Goal: Information Seeking & Learning: Learn about a topic

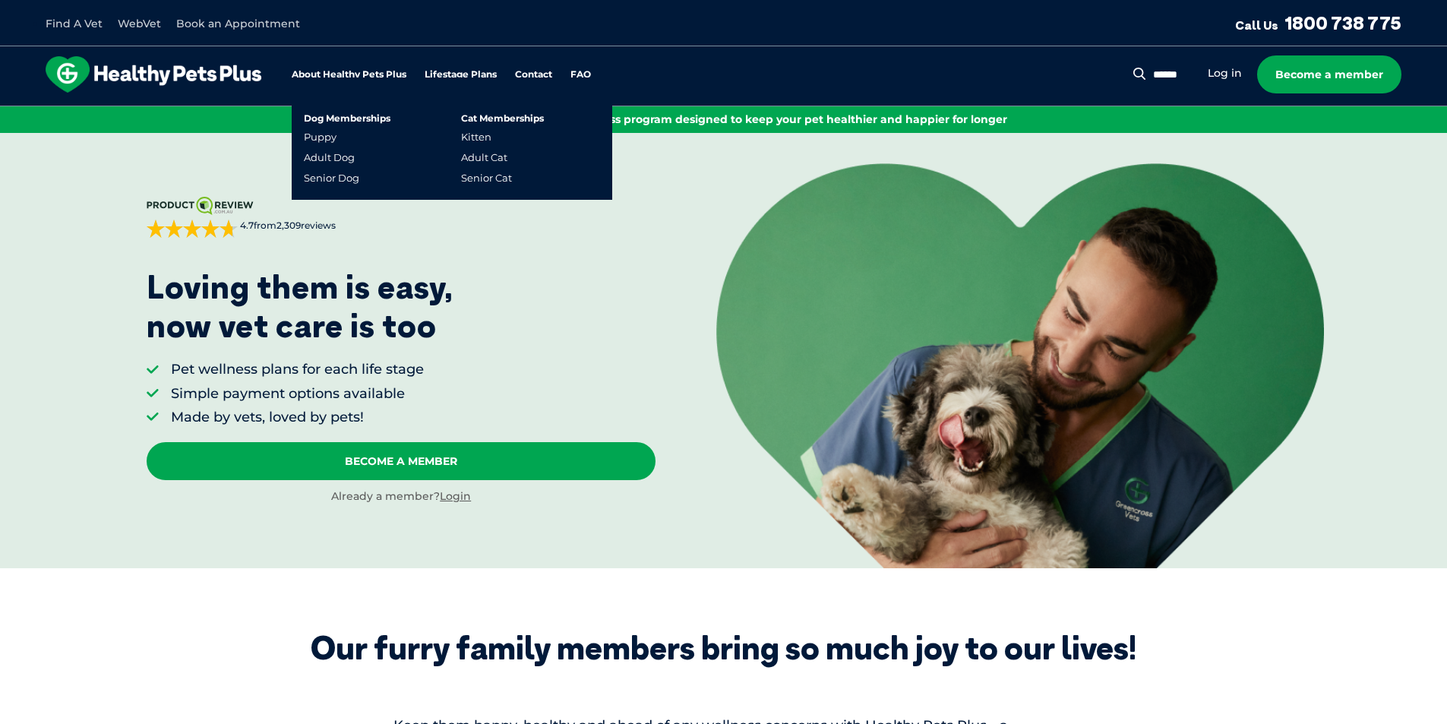
click at [446, 71] on link "Lifestage Plans" at bounding box center [461, 75] width 72 height 10
click at [333, 156] on link "Adult Dog" at bounding box center [329, 157] width 51 height 13
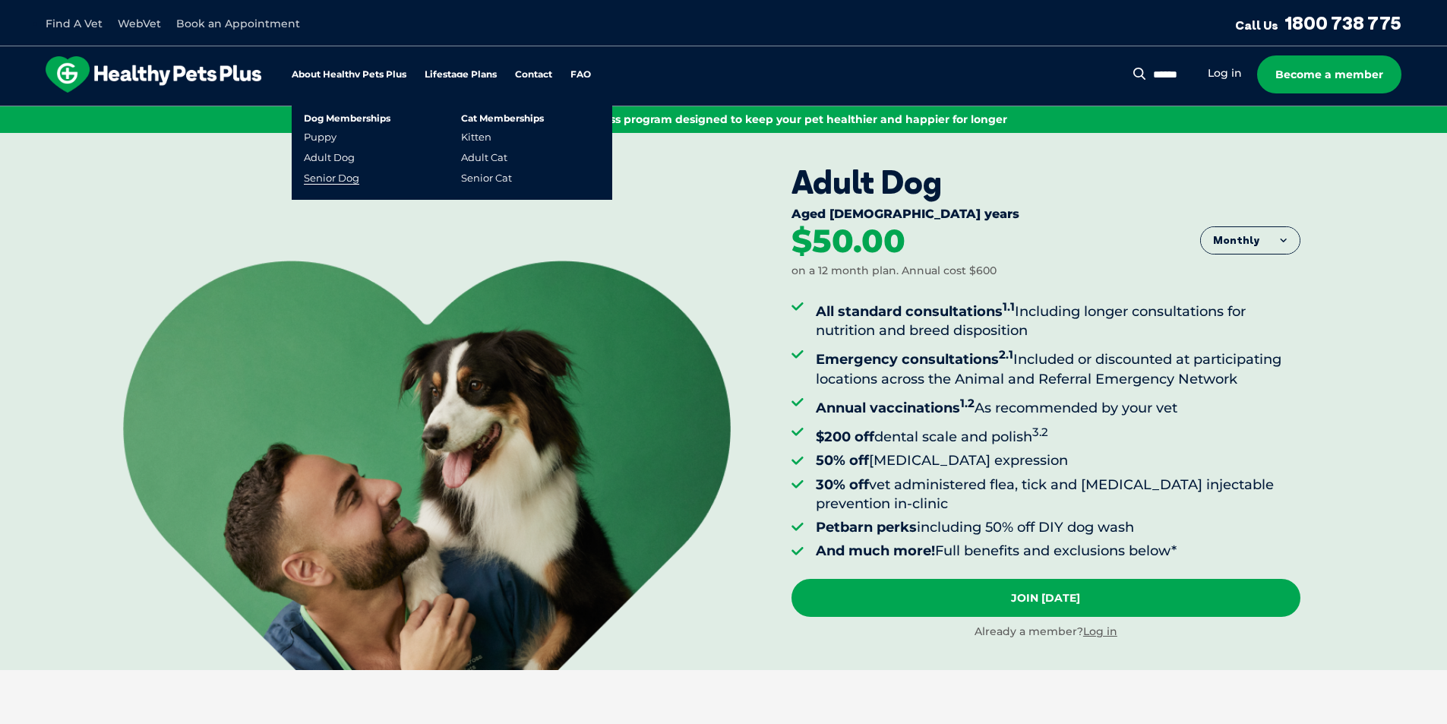
click at [340, 182] on link "Senior Dog" at bounding box center [331, 178] width 55 height 13
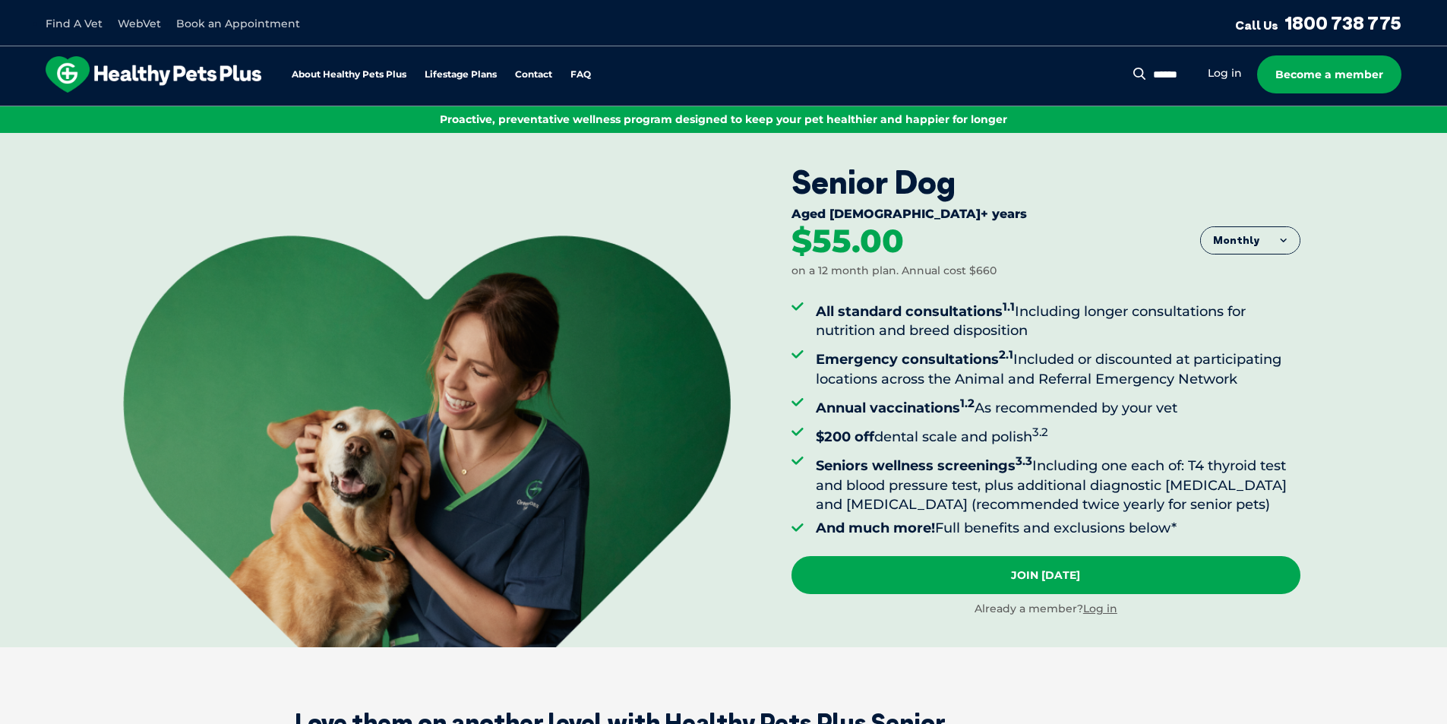
scroll to position [76, 0]
